Goal: Information Seeking & Learning: Learn about a topic

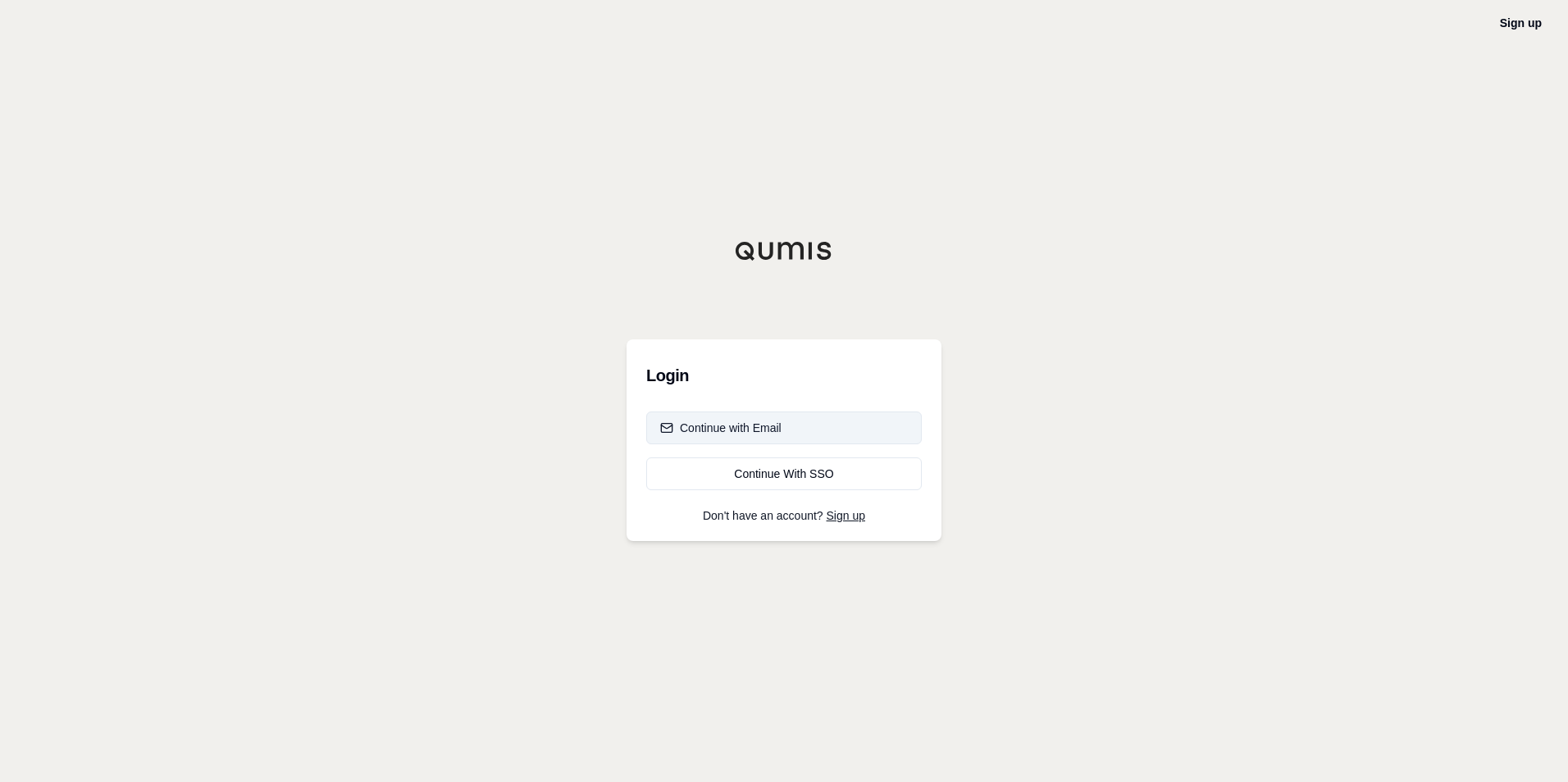
click at [761, 427] on div "Continue with Email" at bounding box center [721, 428] width 122 height 16
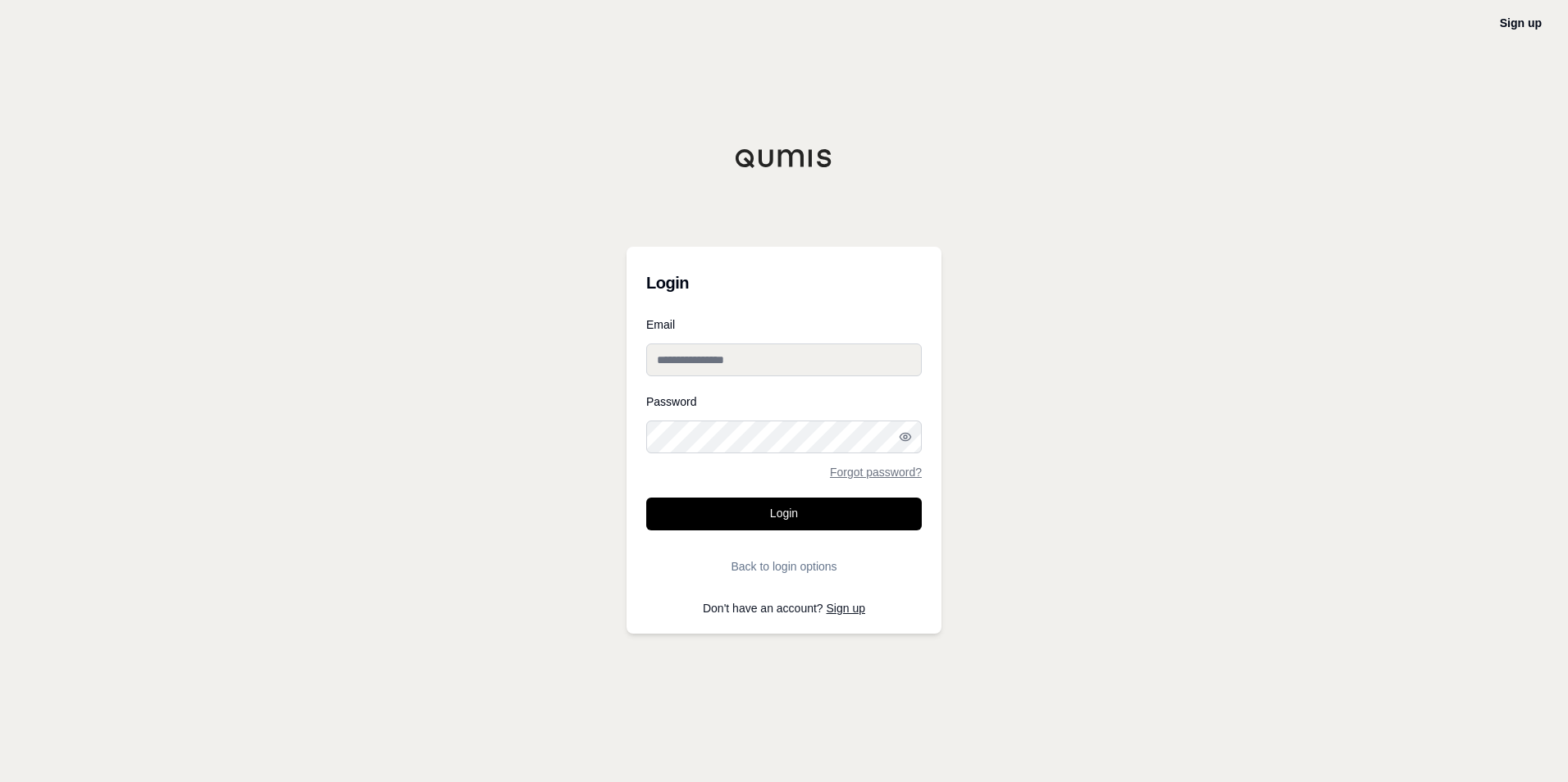
type input "**********"
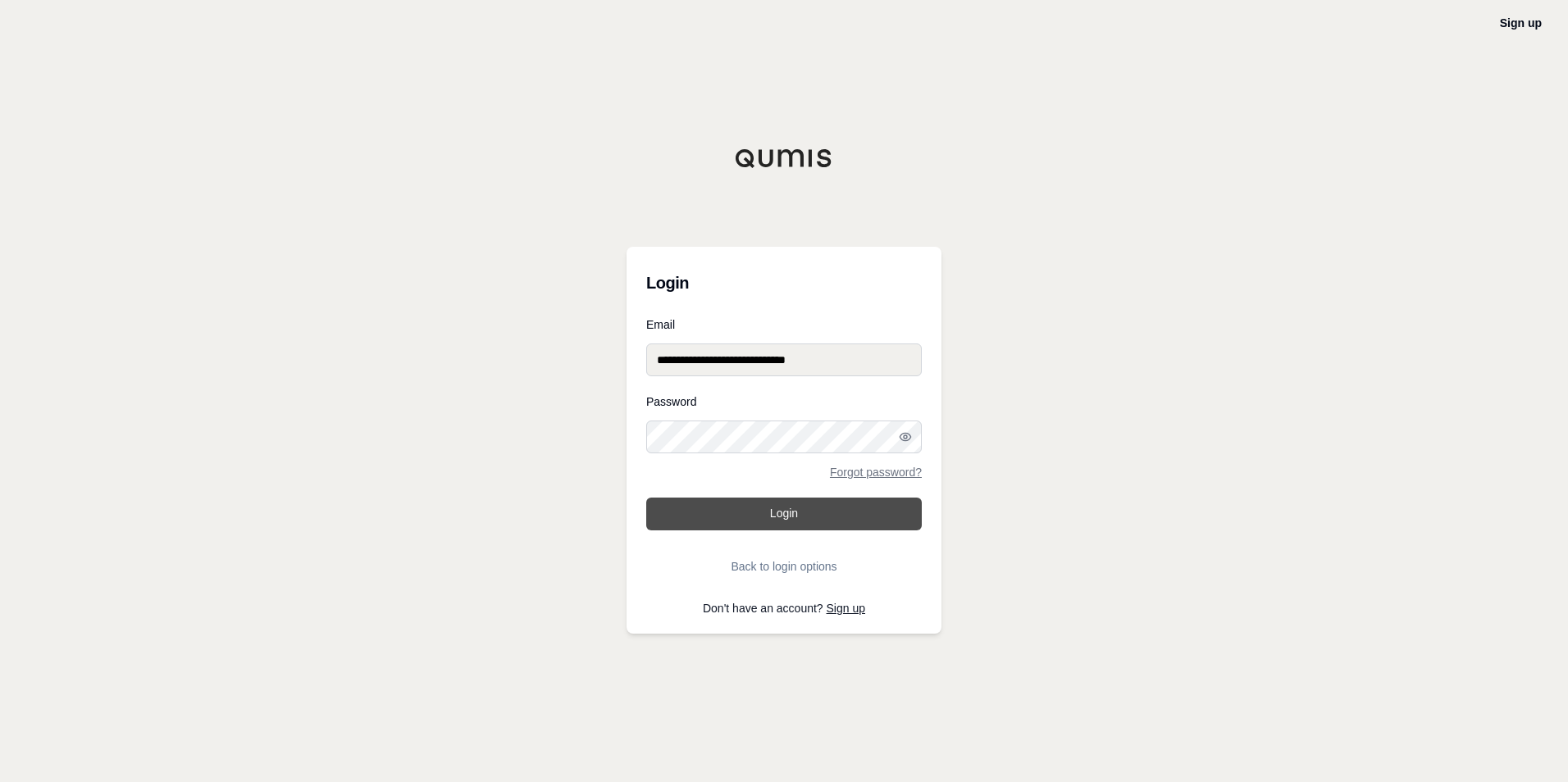
click at [747, 520] on button "Login" at bounding box center [784, 514] width 276 height 33
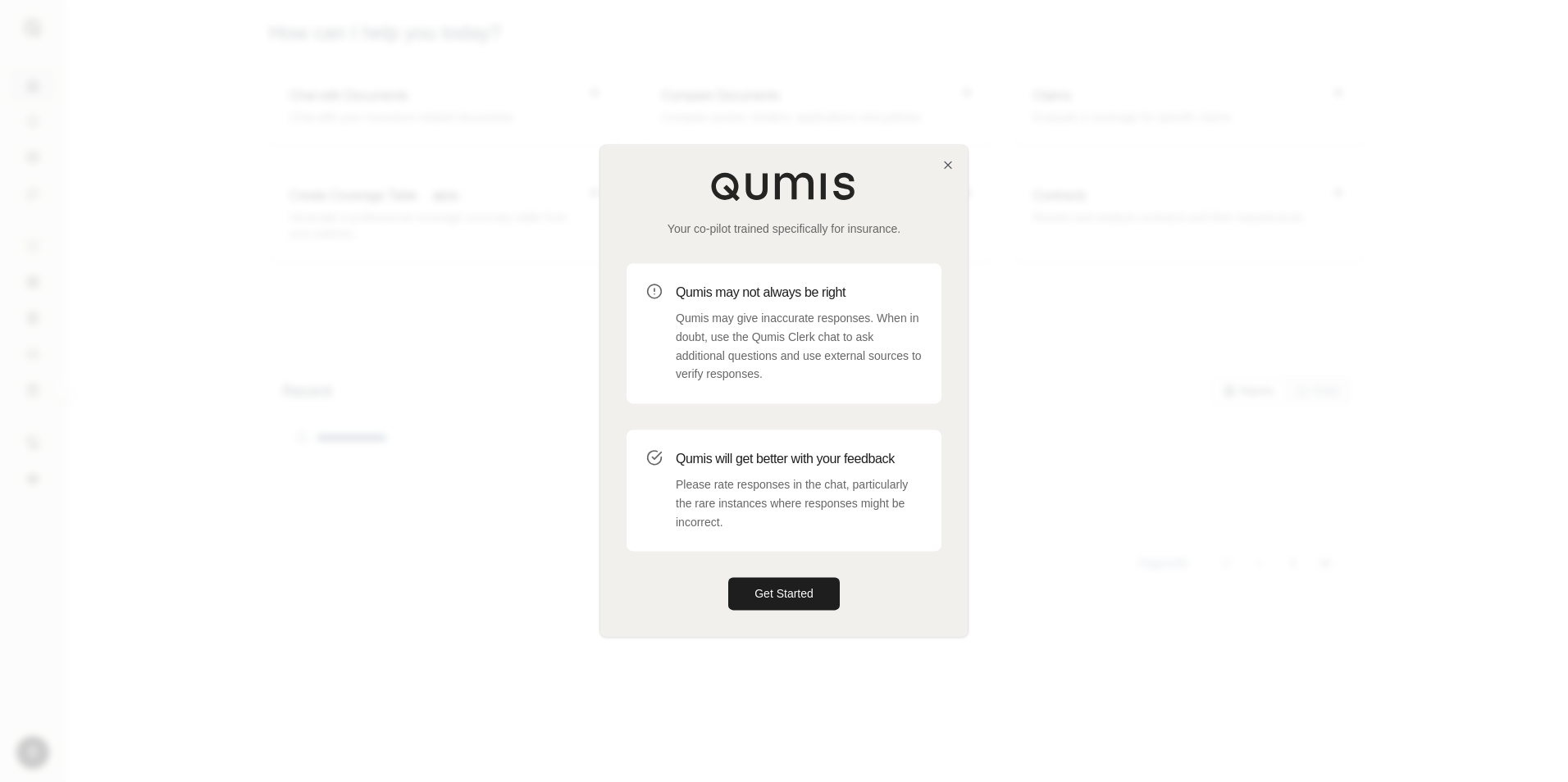
click at [954, 167] on div "Your co-pilot trained specifically for insurance. Qumis may not always be right…" at bounding box center [783, 391] width 367 height 491
click at [951, 164] on icon "button" at bounding box center [949, 165] width 14 height 13
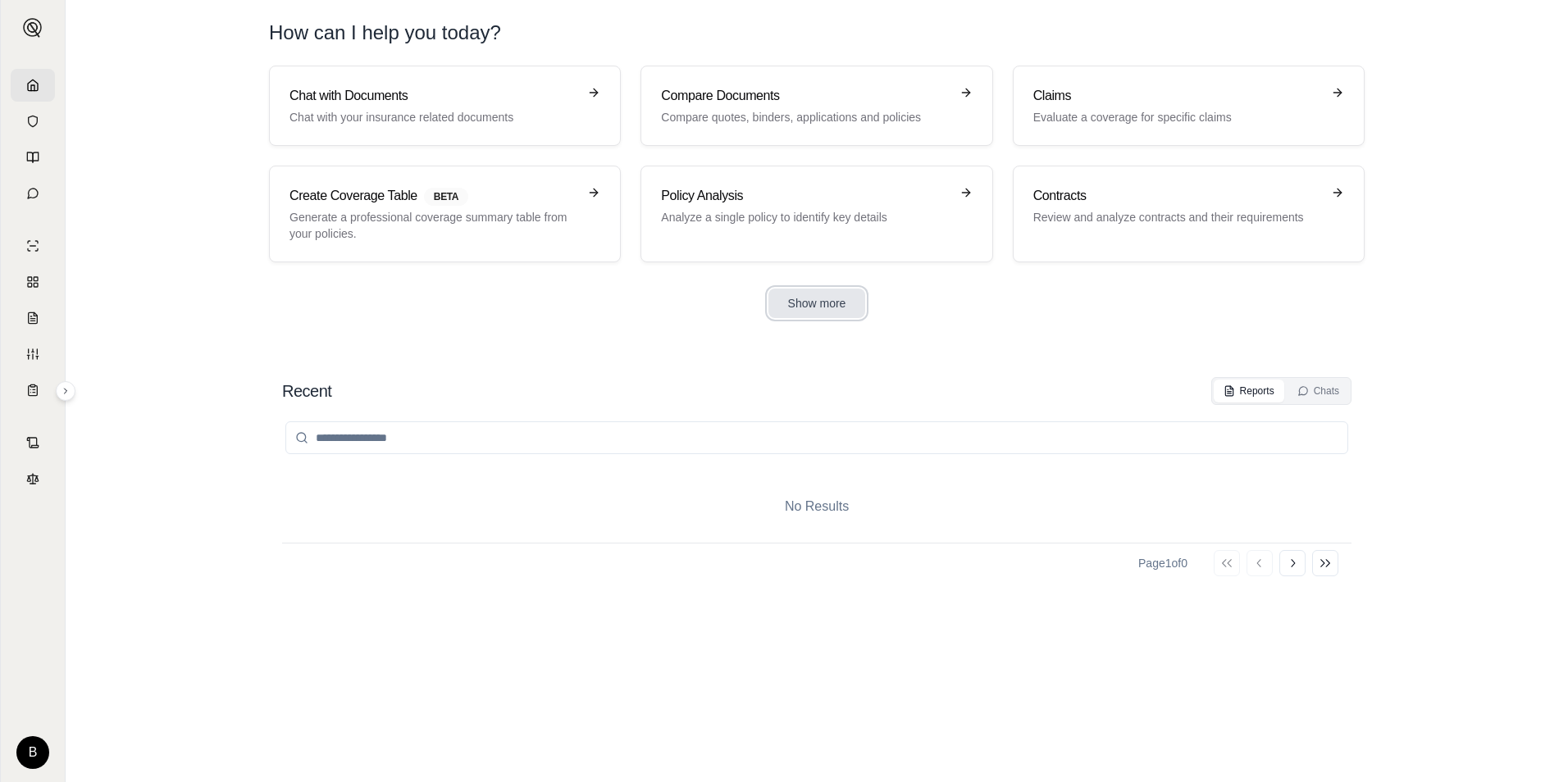
click at [803, 306] on button "Show more" at bounding box center [818, 303] width 98 height 30
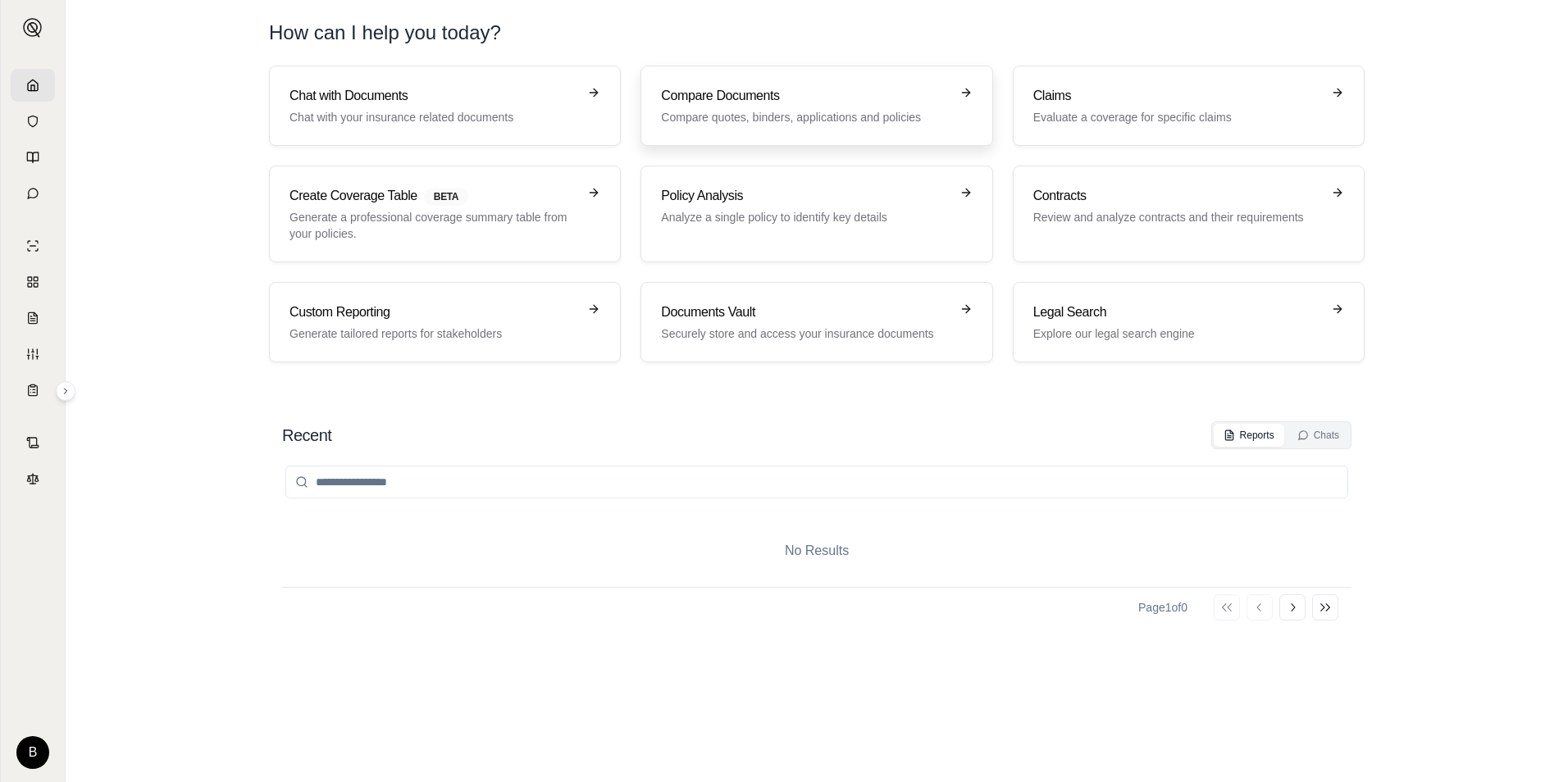
click at [963, 101] on div "Compare Documents Compare quotes, binders, applications and policies" at bounding box center [816, 105] width 311 height 40
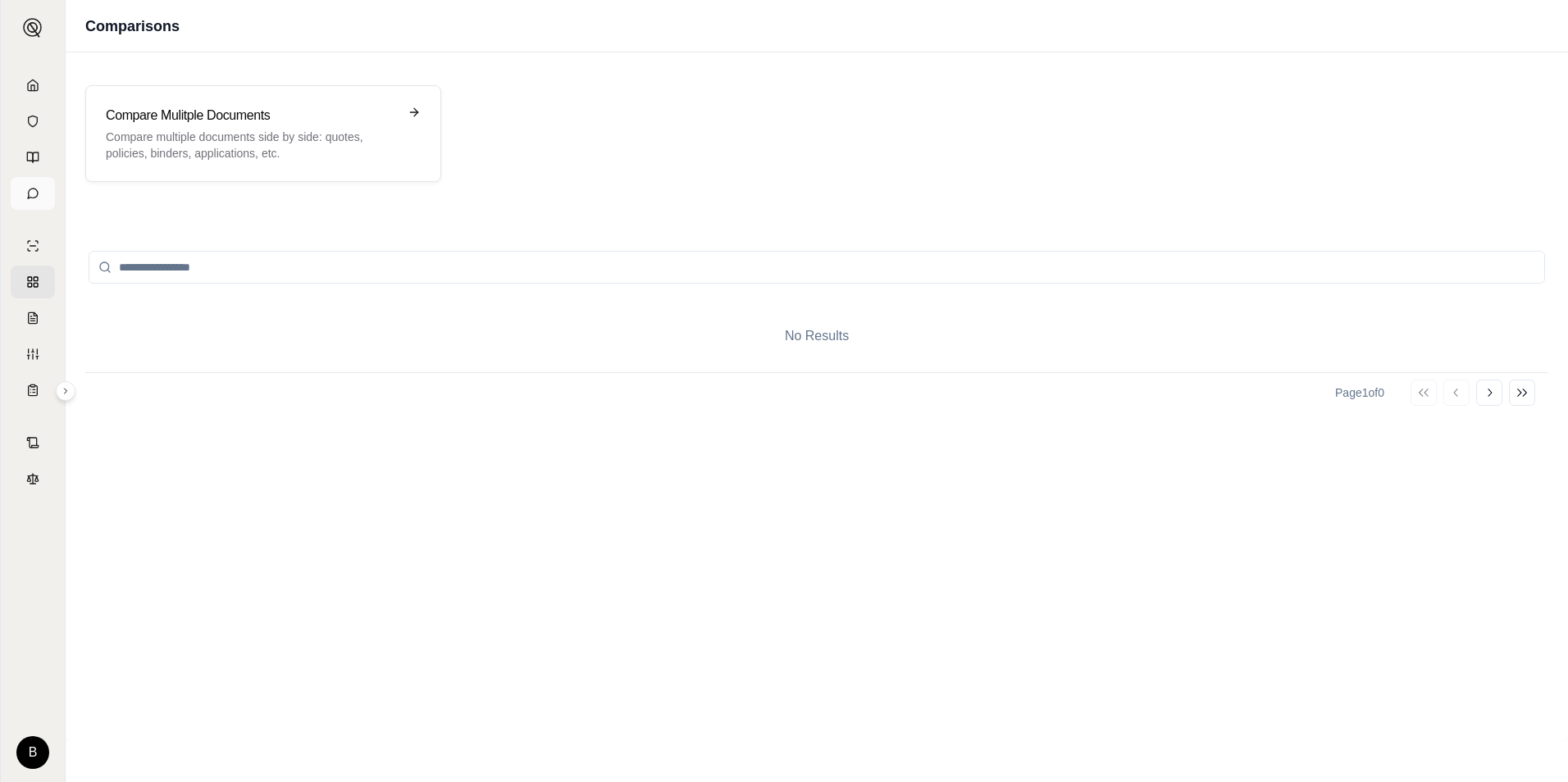
click at [35, 190] on icon at bounding box center [33, 194] width 14 height 13
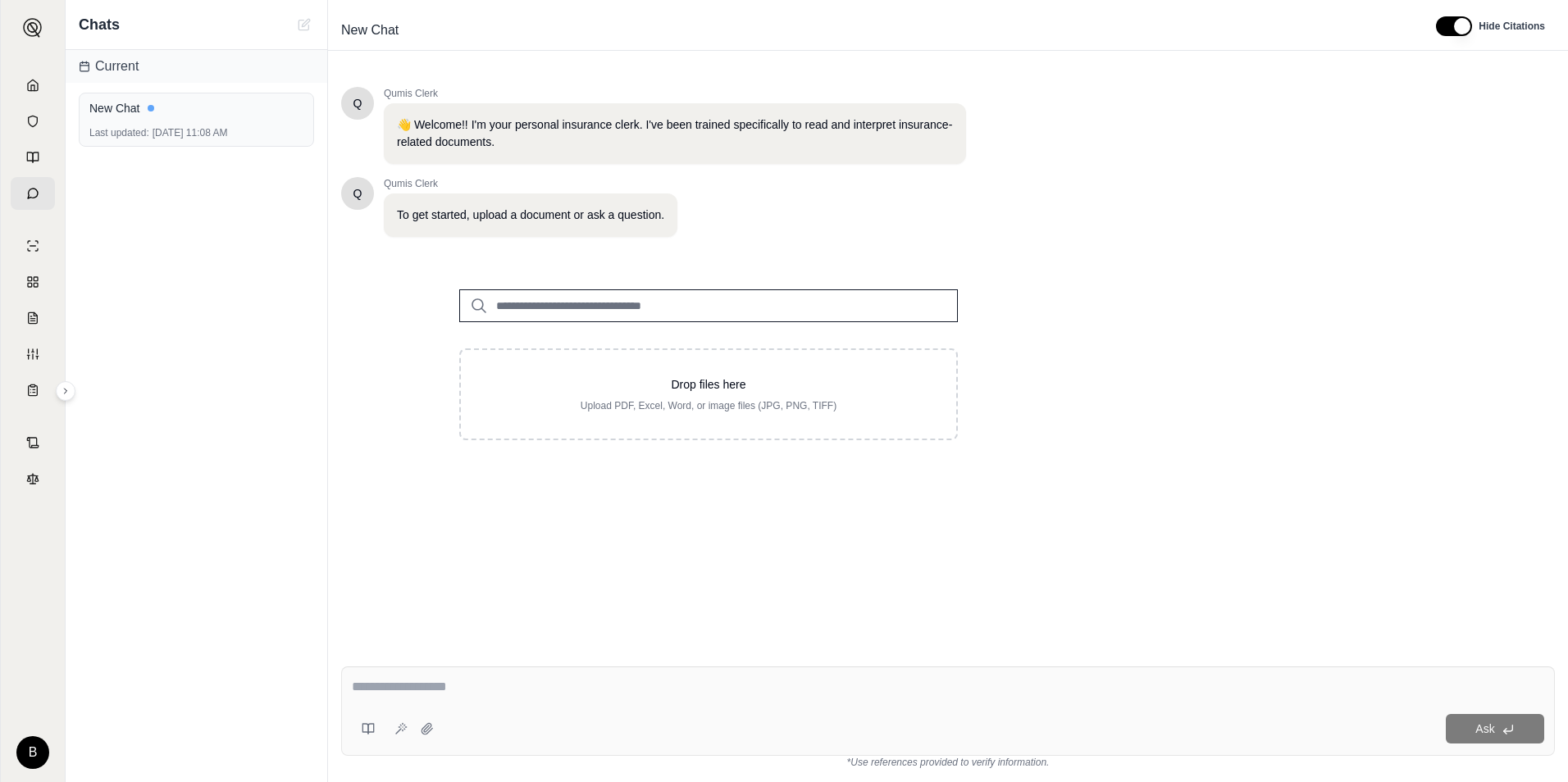
click at [507, 689] on textarea at bounding box center [948, 687] width 1192 height 19
type textarea "*****"
click at [1500, 732] on button "Ask" at bounding box center [1495, 729] width 99 height 30
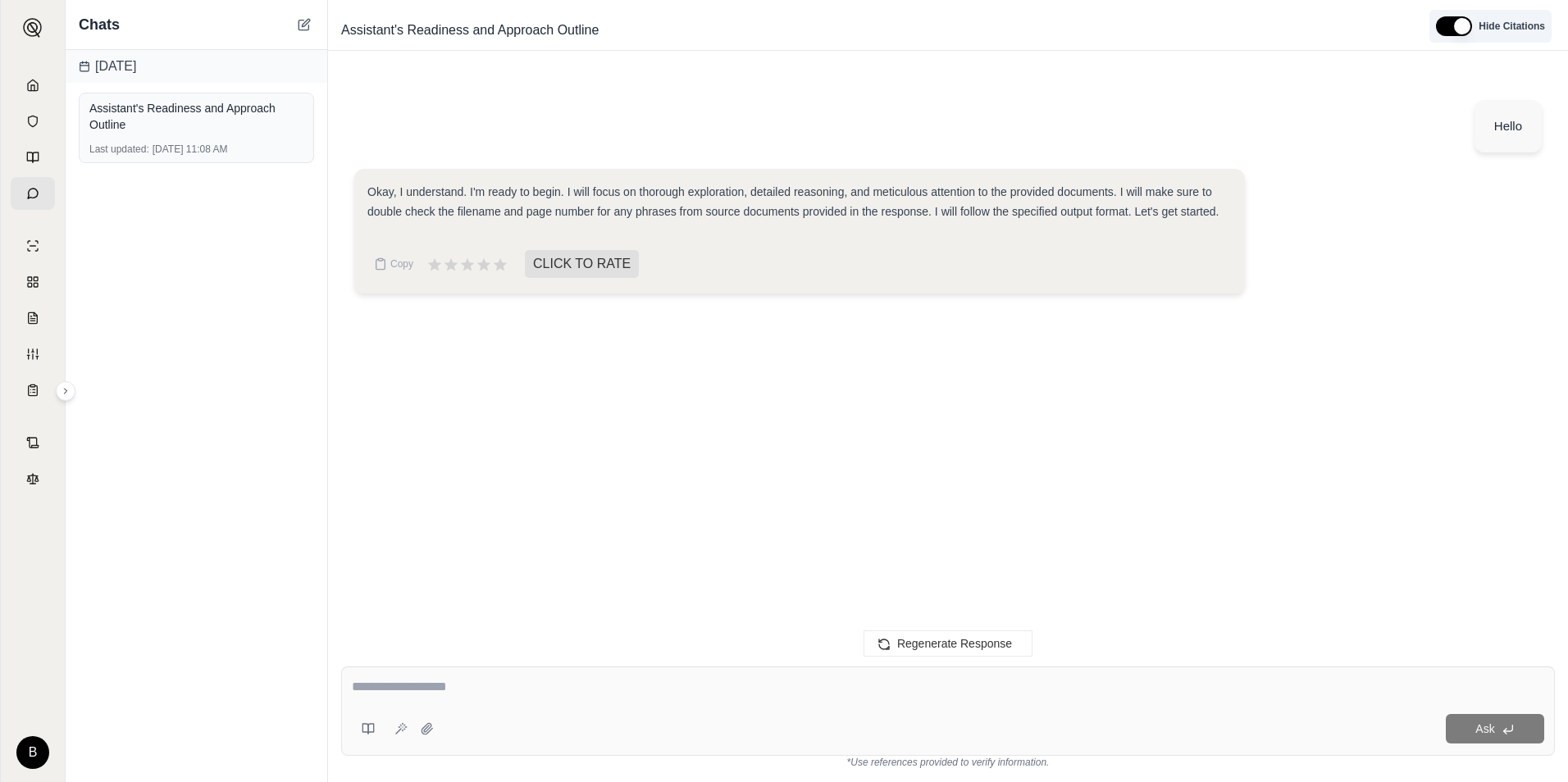
click at [1462, 35] on button "button" at bounding box center [1454, 25] width 36 height 19
click at [1452, 25] on button "button" at bounding box center [1449, 25] width 36 height 19
click at [30, 89] on icon at bounding box center [33, 85] width 14 height 13
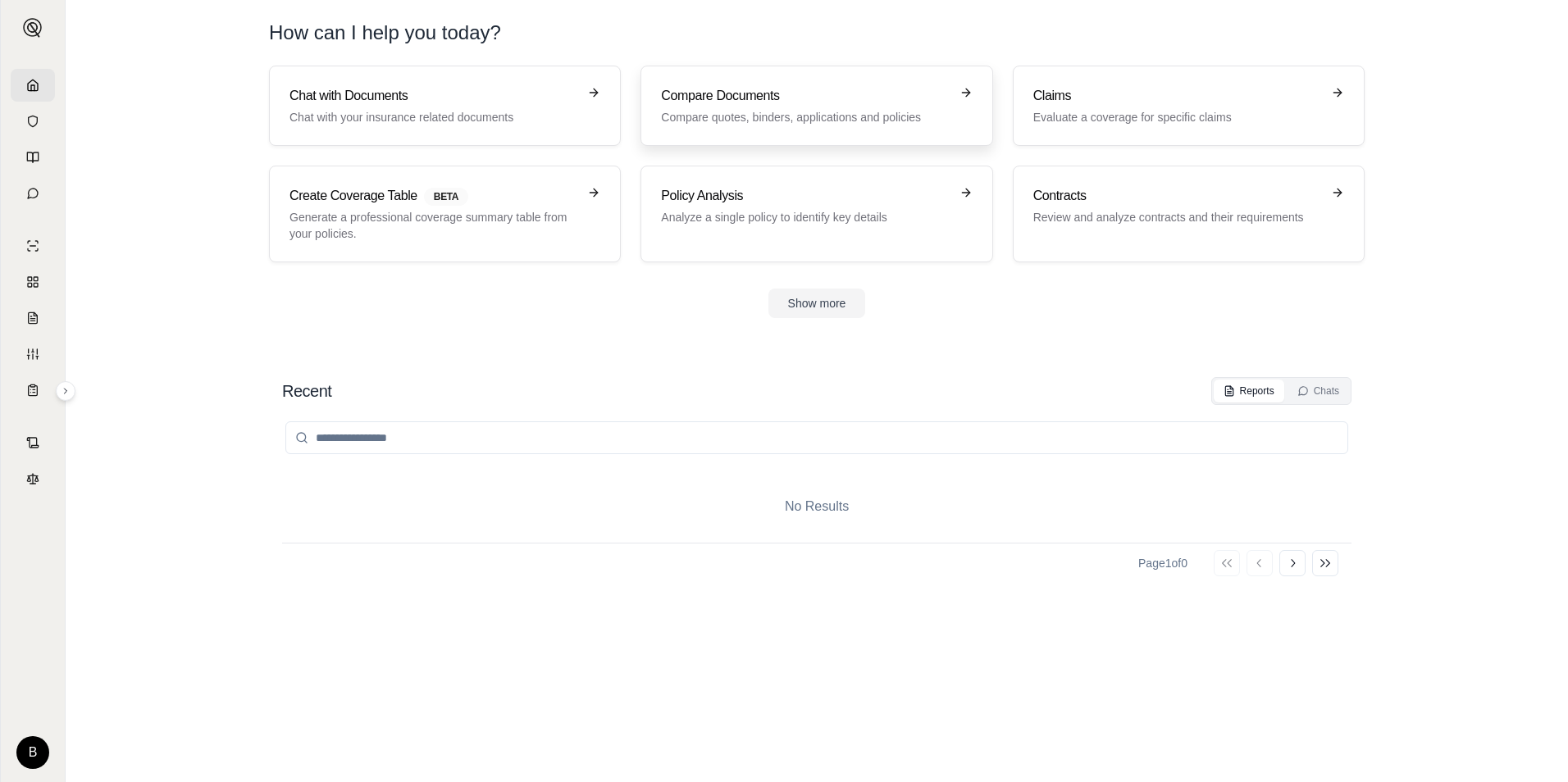
click at [955, 110] on div "Compare Documents Compare quotes, binders, applications and policies" at bounding box center [816, 105] width 311 height 40
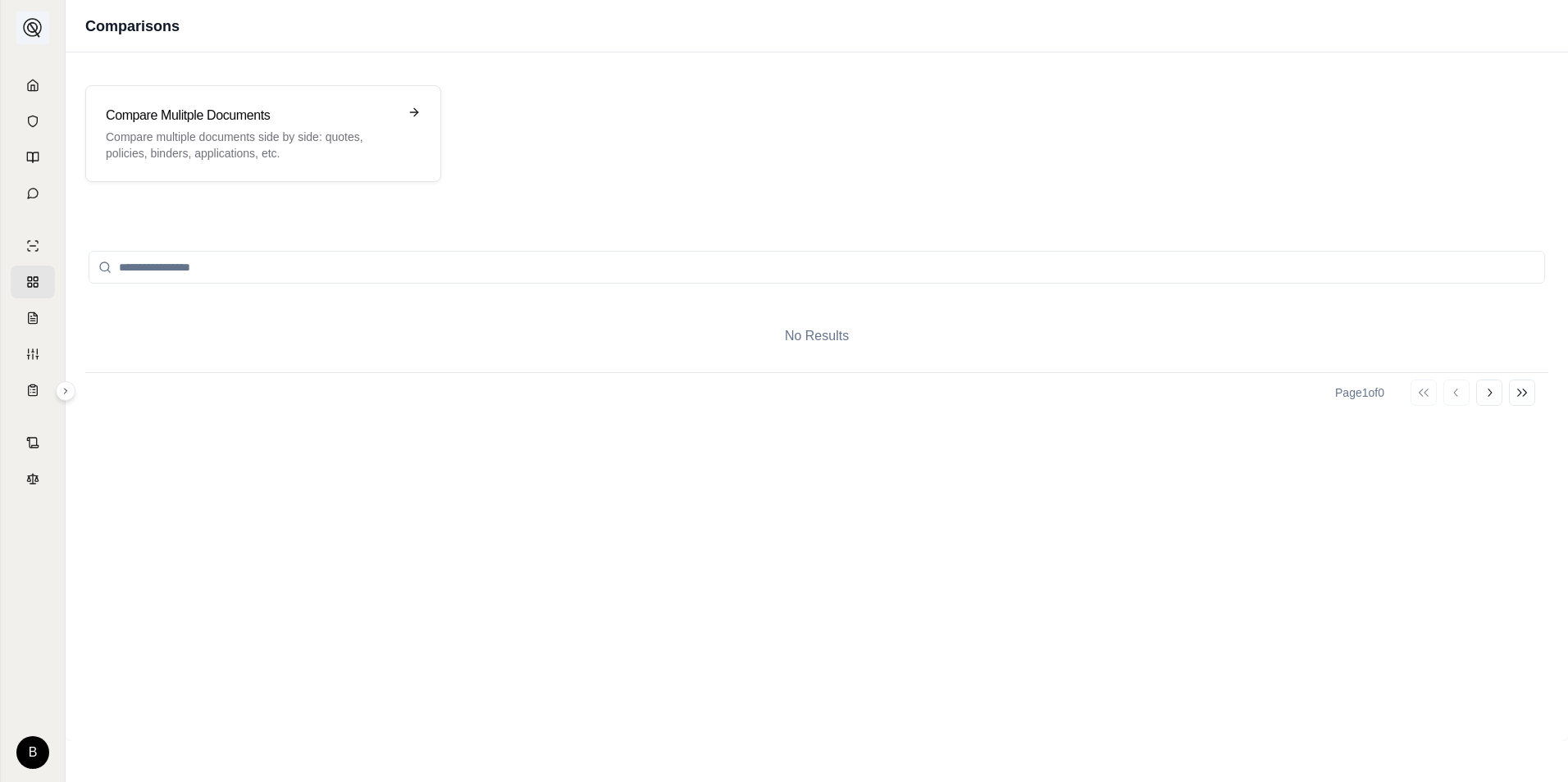
click at [27, 25] on img at bounding box center [32, 27] width 19 height 19
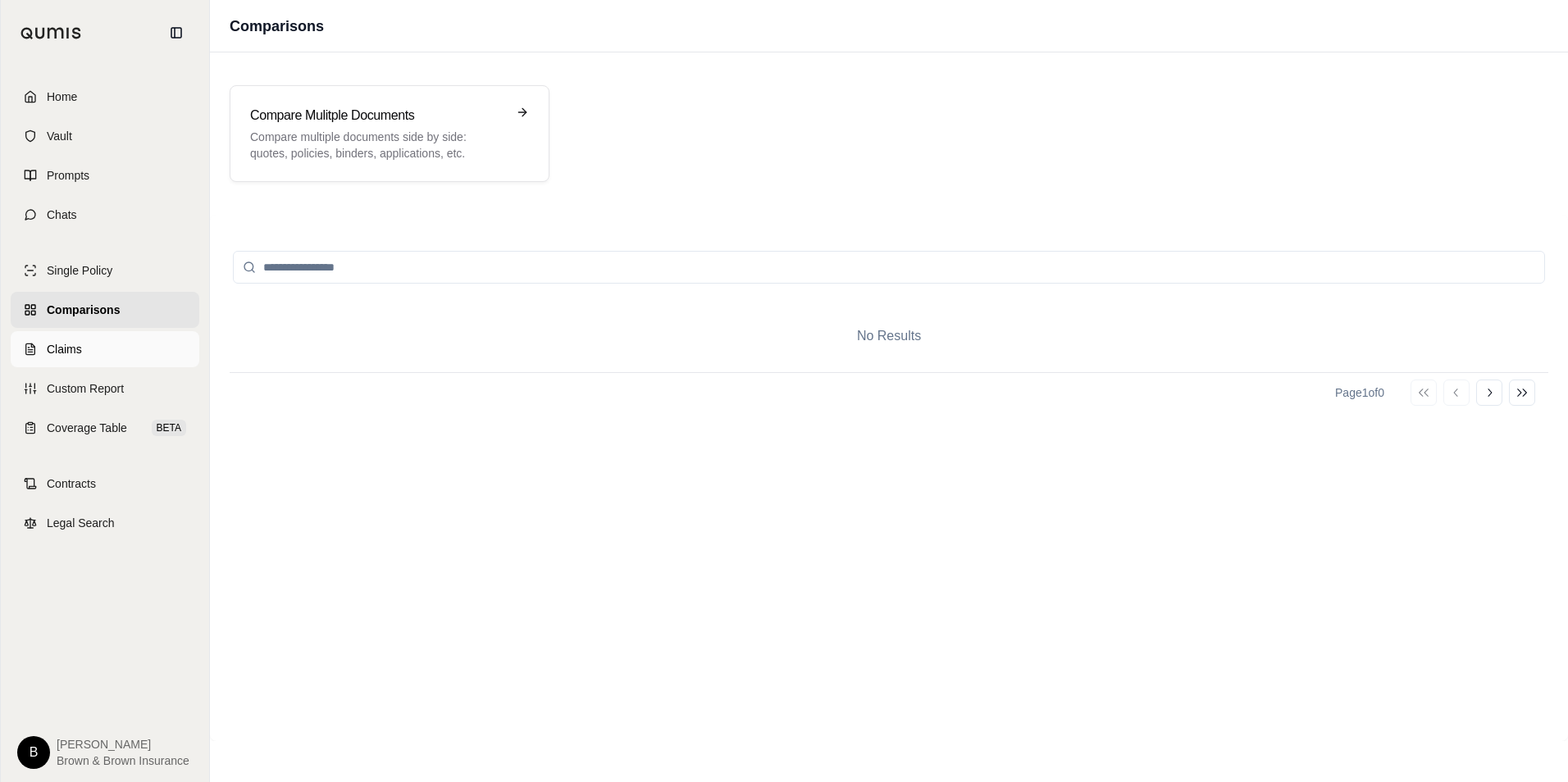
click at [68, 349] on span "Claims" at bounding box center [64, 348] width 35 height 16
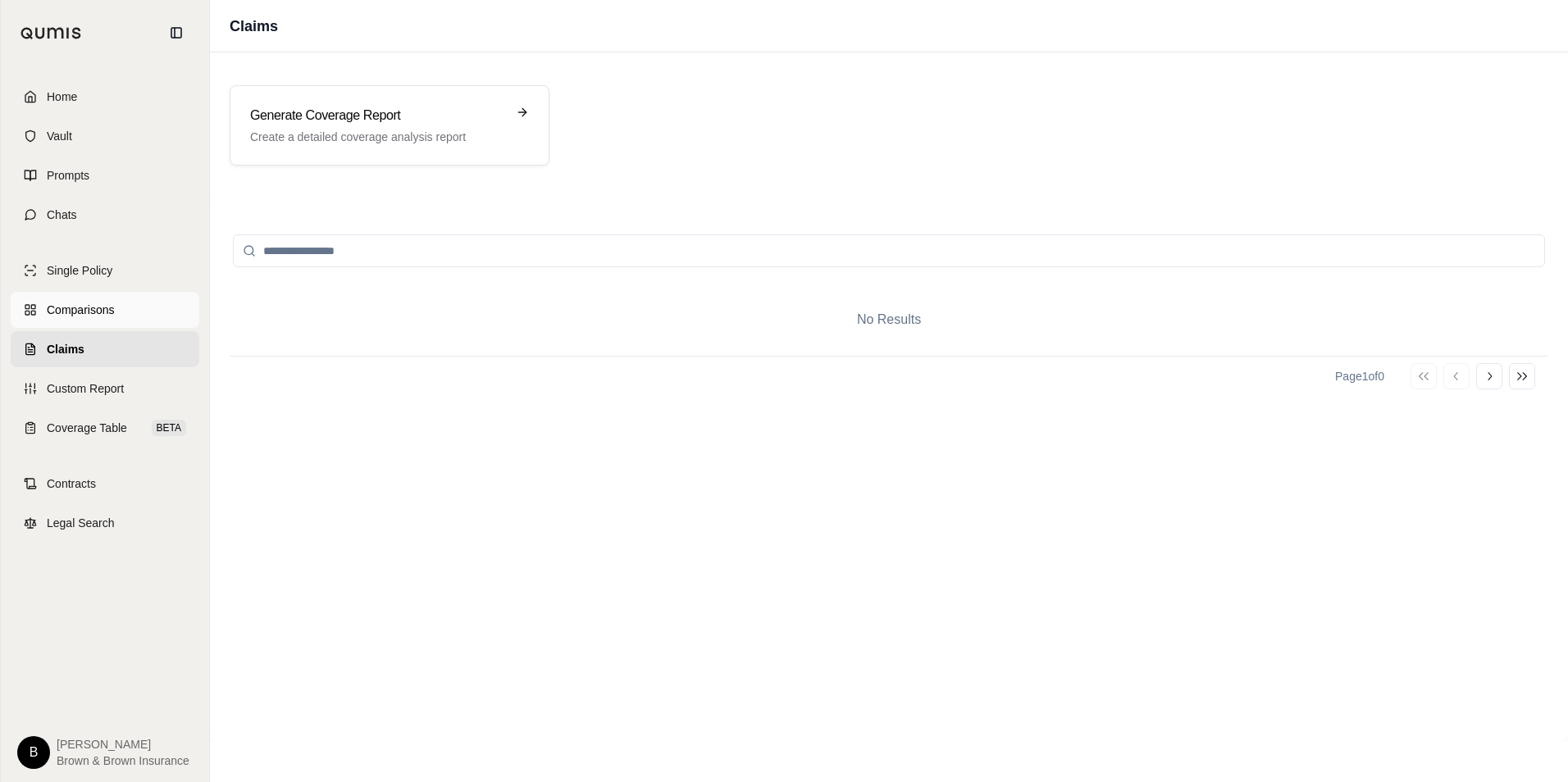
click at [41, 313] on link "Comparisons" at bounding box center [105, 310] width 189 height 36
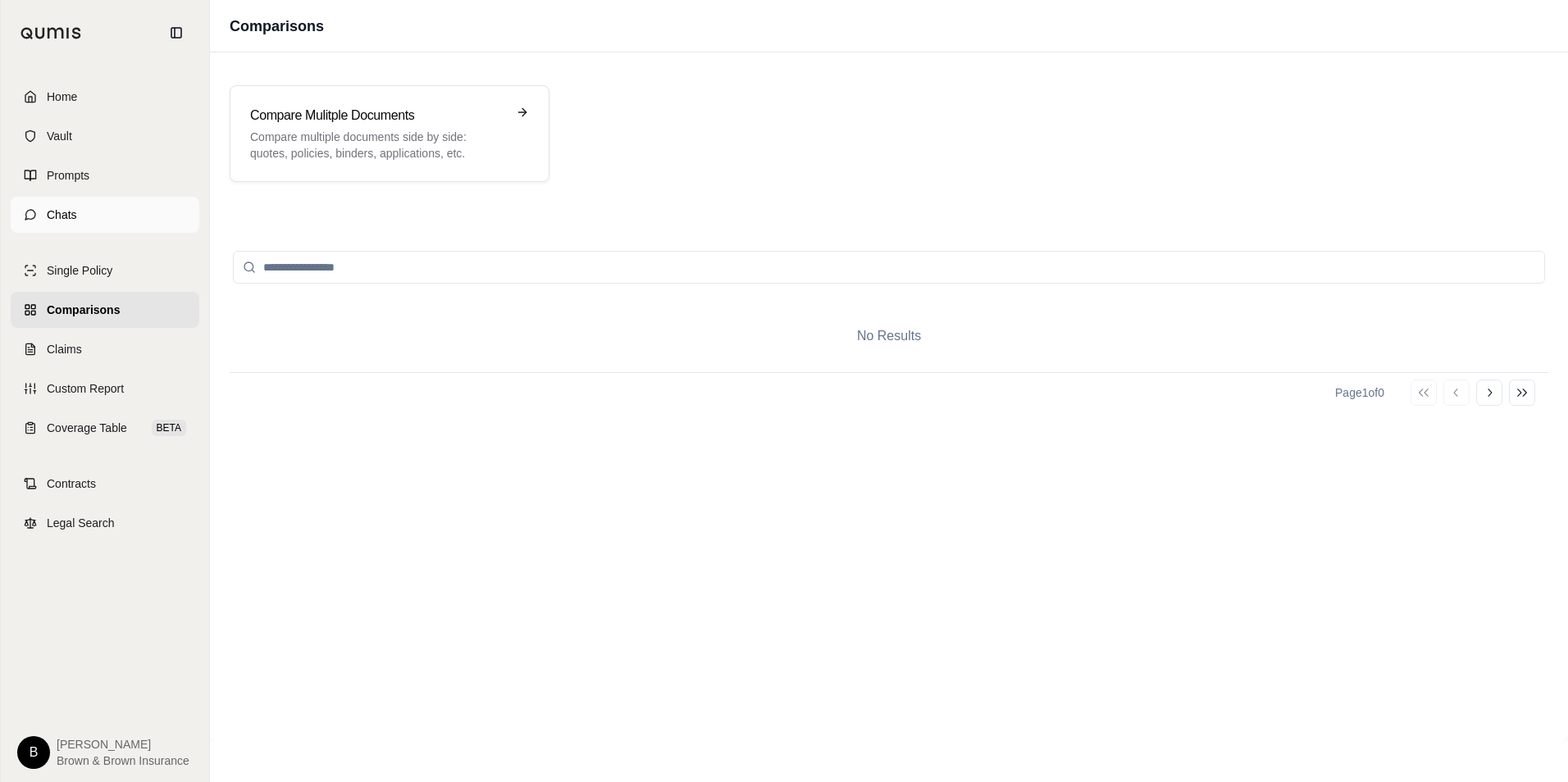
click at [111, 217] on link "Chats" at bounding box center [105, 214] width 189 height 36
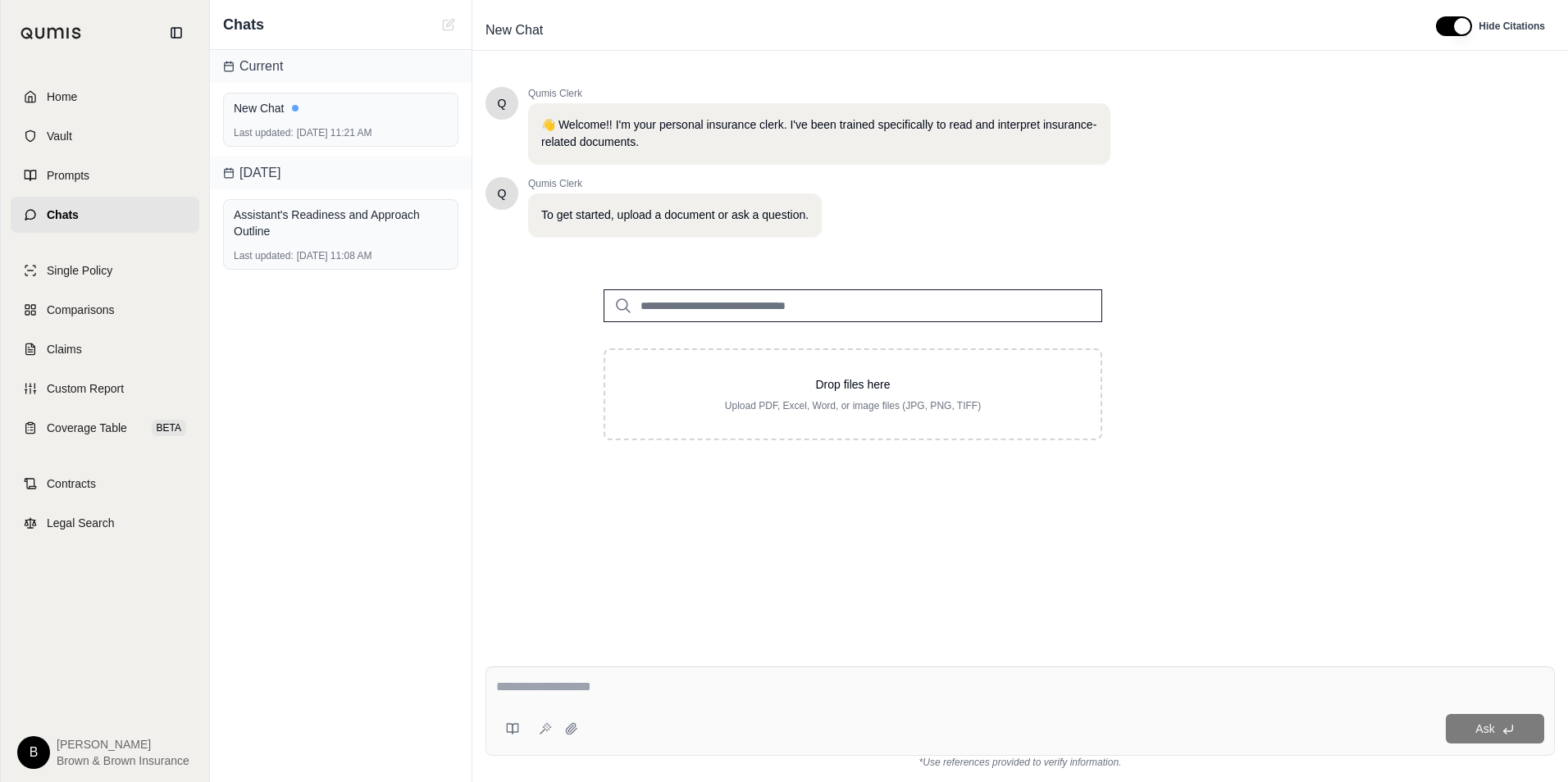
click at [1323, 258] on div "Q Qumis Clerk 👋 Welcome!! I'm your personal insurance clerk. I've been trained …" at bounding box center [1019, 357] width 1069 height 567
click at [77, 443] on link "Coverage Table BETA" at bounding box center [105, 428] width 189 height 36
